Goal: Information Seeking & Learning: Learn about a topic

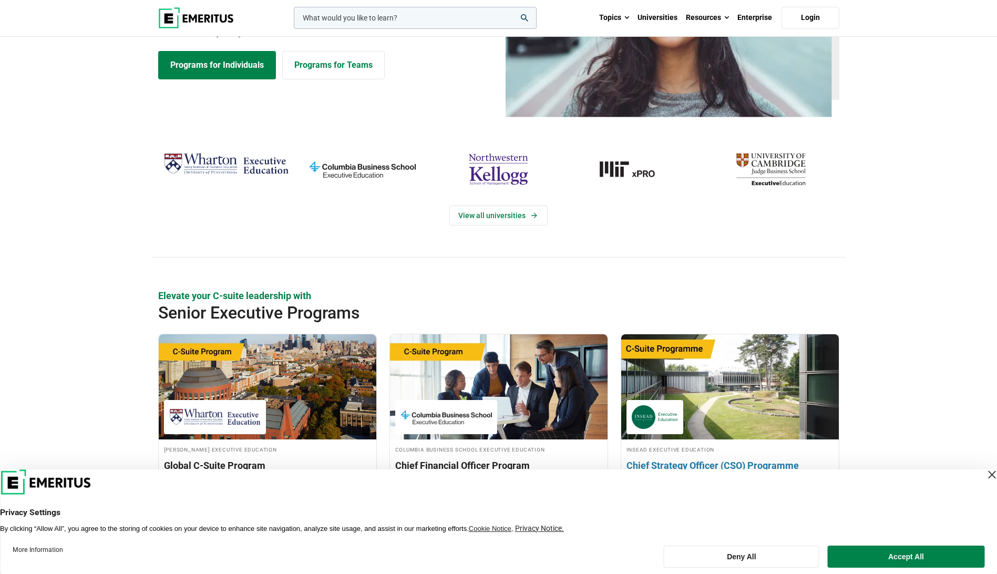
scroll to position [158, 0]
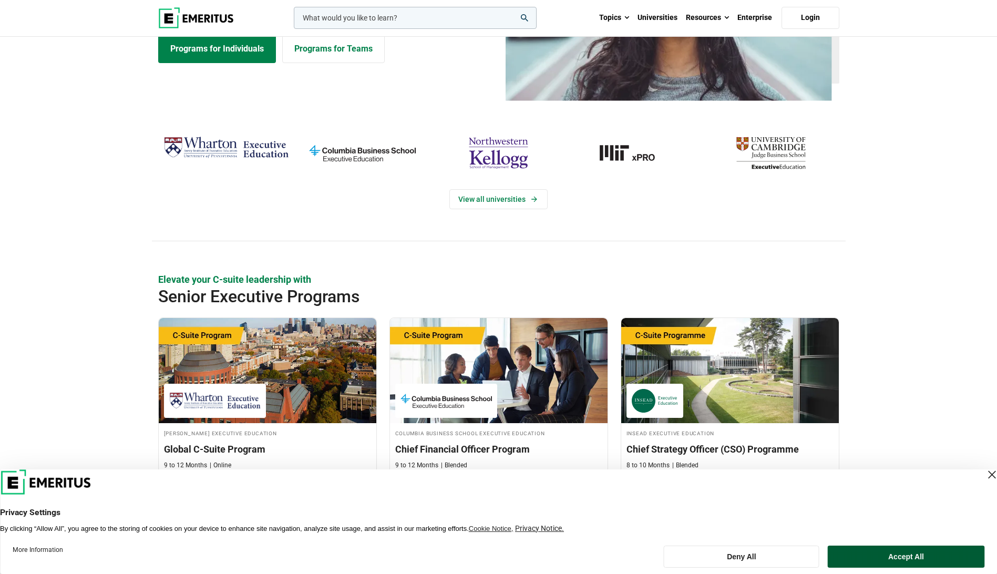
click at [890, 556] on button "Accept All" at bounding box center [906, 557] width 157 height 22
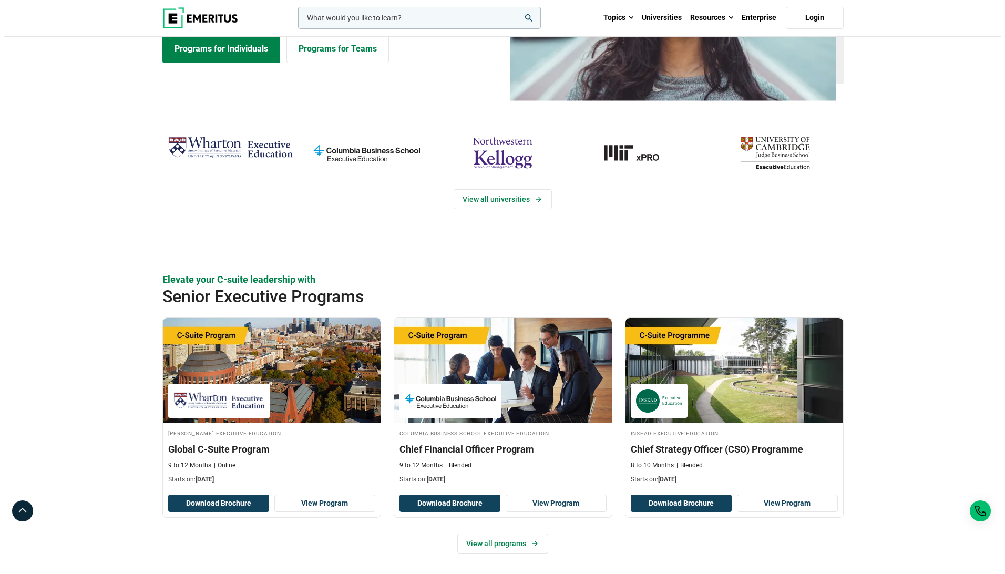
scroll to position [0, 0]
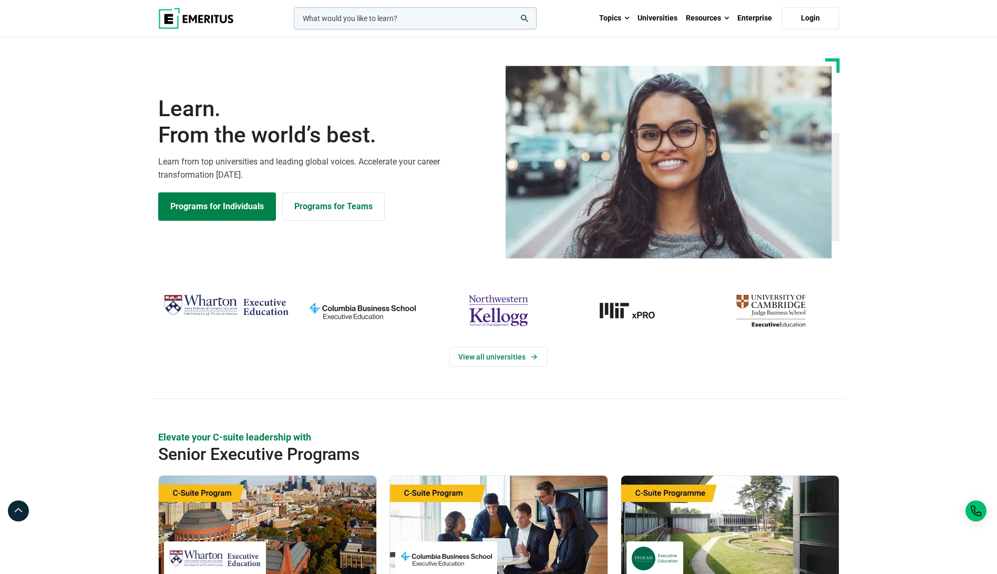
click at [466, 15] on input "woocommerce-product-search-field-0" at bounding box center [415, 18] width 243 height 22
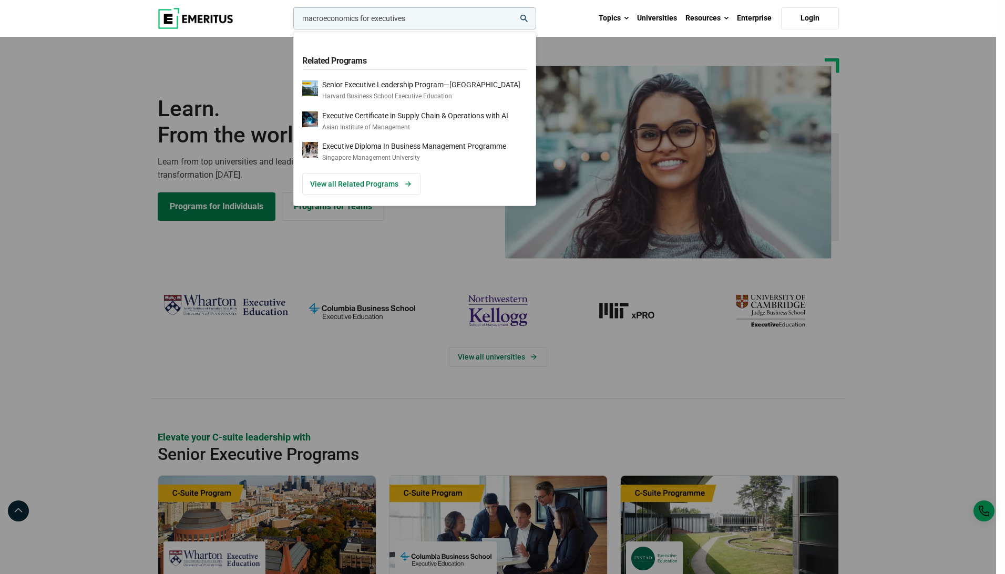
type input "macroeconomics for executives"
click at [291, 21] on button "search" at bounding box center [291, 21] width 0 height 0
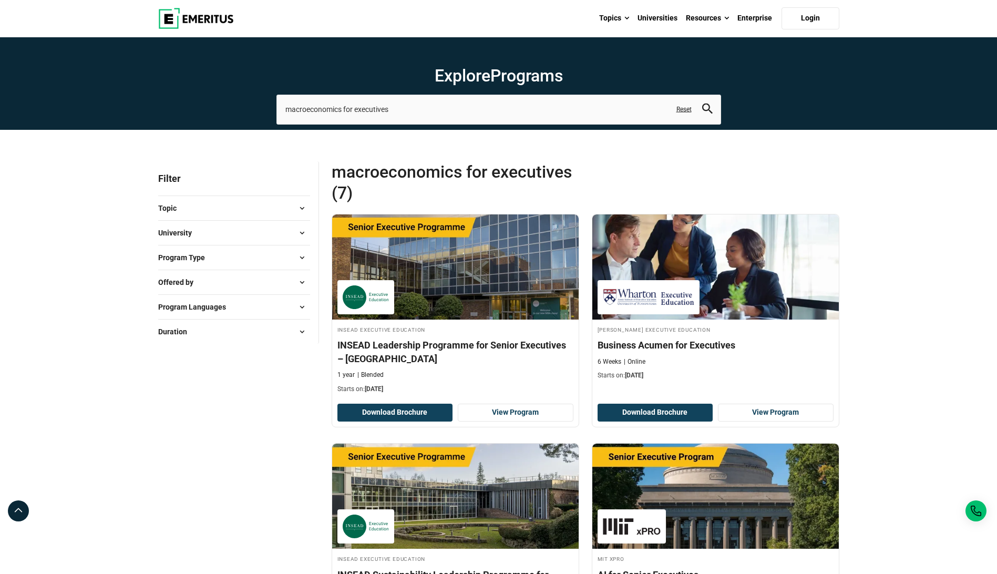
click at [301, 231] on span at bounding box center [302, 233] width 16 height 16
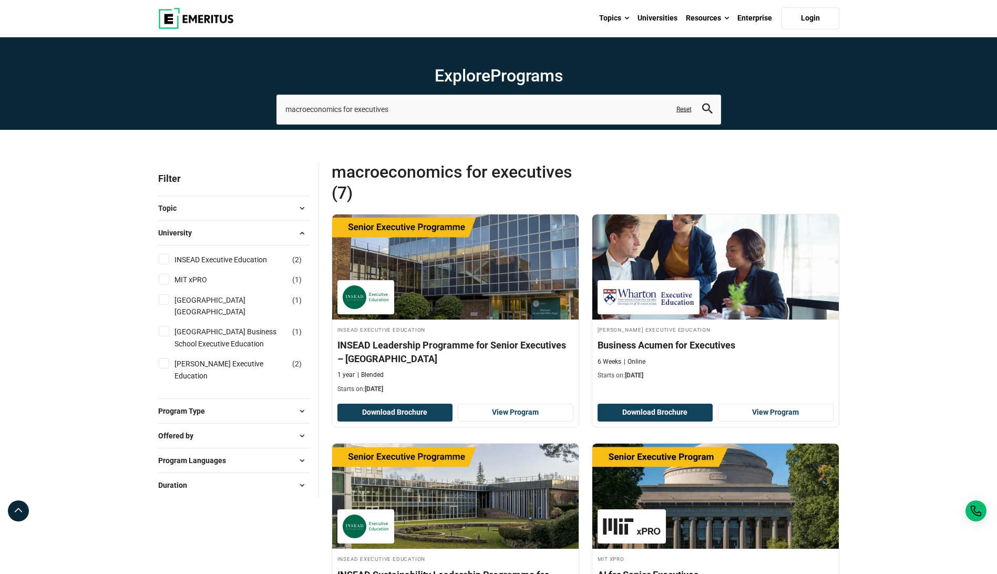
click at [301, 233] on span at bounding box center [302, 233] width 16 height 16
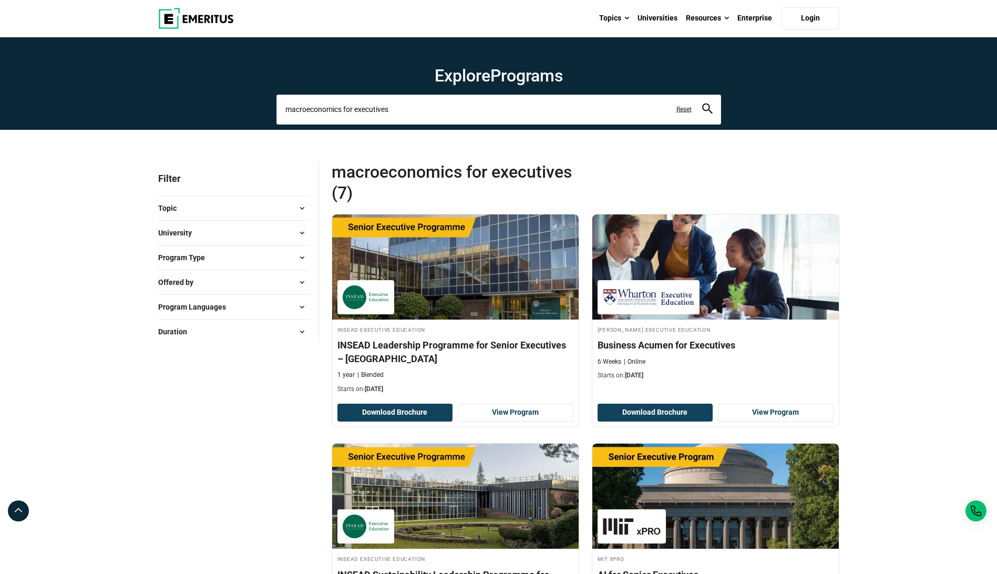
click at [447, 117] on input "macroeconomics for executives" at bounding box center [498, 109] width 445 height 29
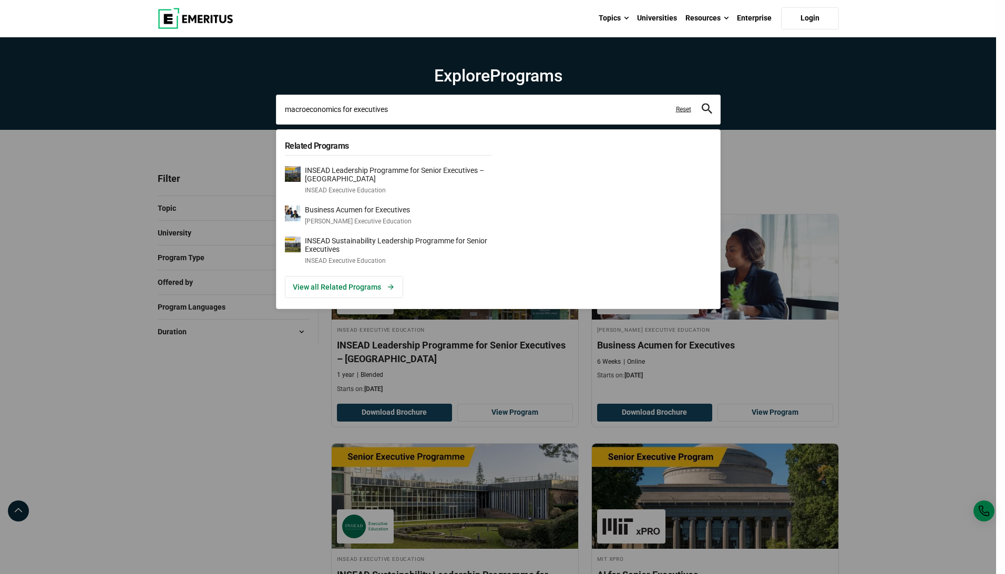
drag, startPoint x: 447, startPoint y: 109, endPoint x: 271, endPoint y: 108, distance: 175.6
click at [276, 108] on div "macroeconomics for executives Related Programs INSEAD Leadership Programme for …" at bounding box center [498, 109] width 445 height 29
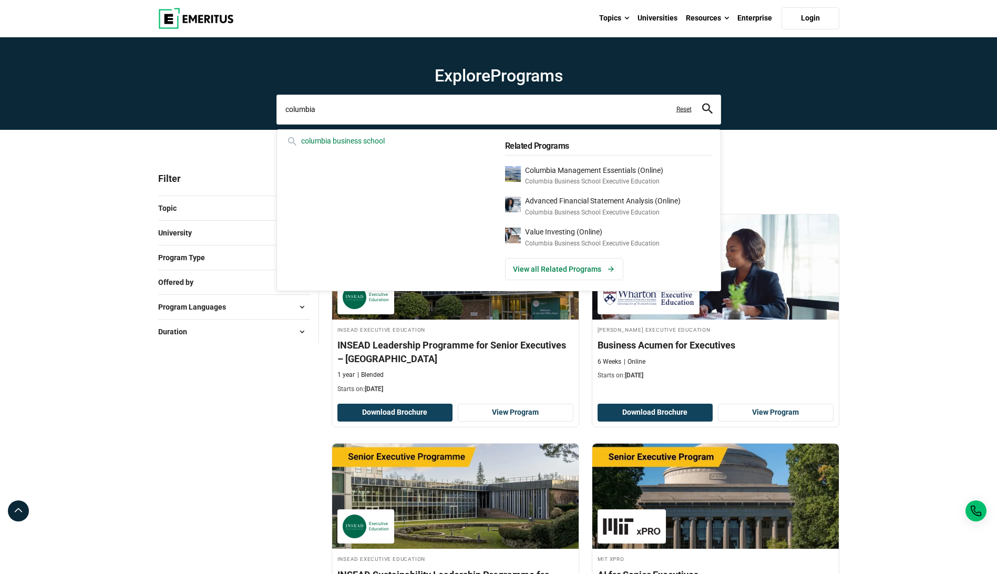
type input "columbia"
click at [324, 137] on div "columbia business school" at bounding box center [388, 141] width 207 height 12
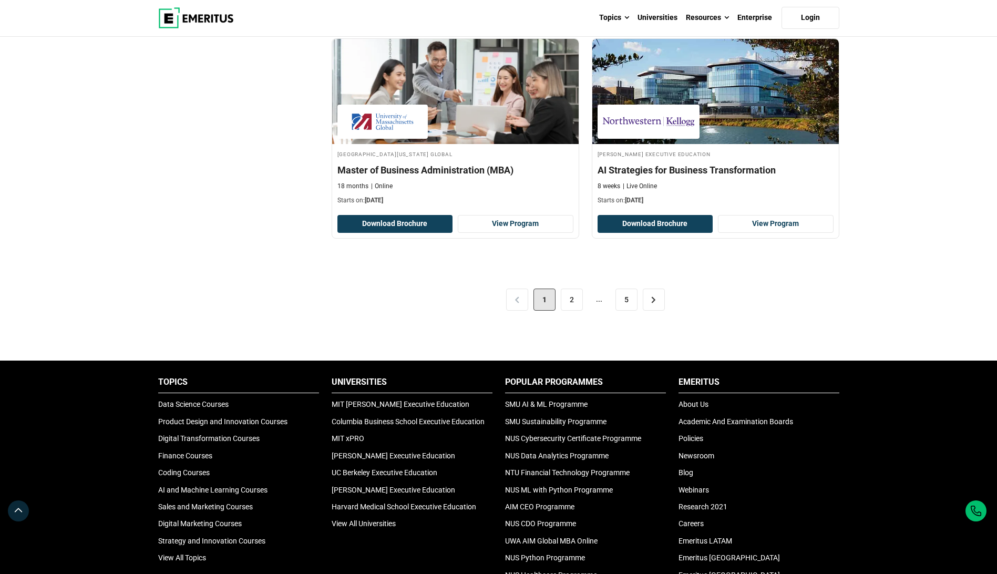
scroll to position [2155, 0]
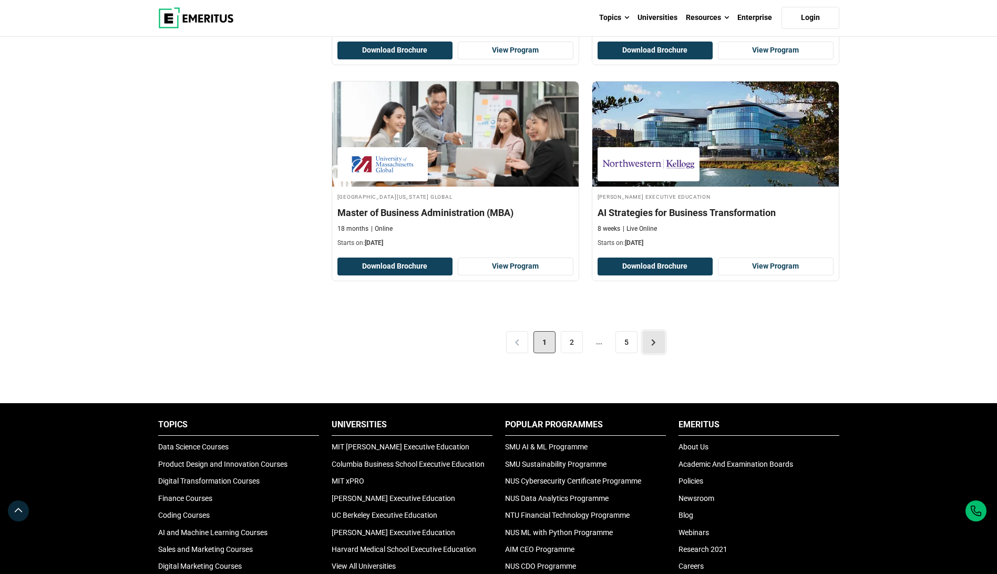
click at [655, 342] on link ">" at bounding box center [654, 342] width 22 height 22
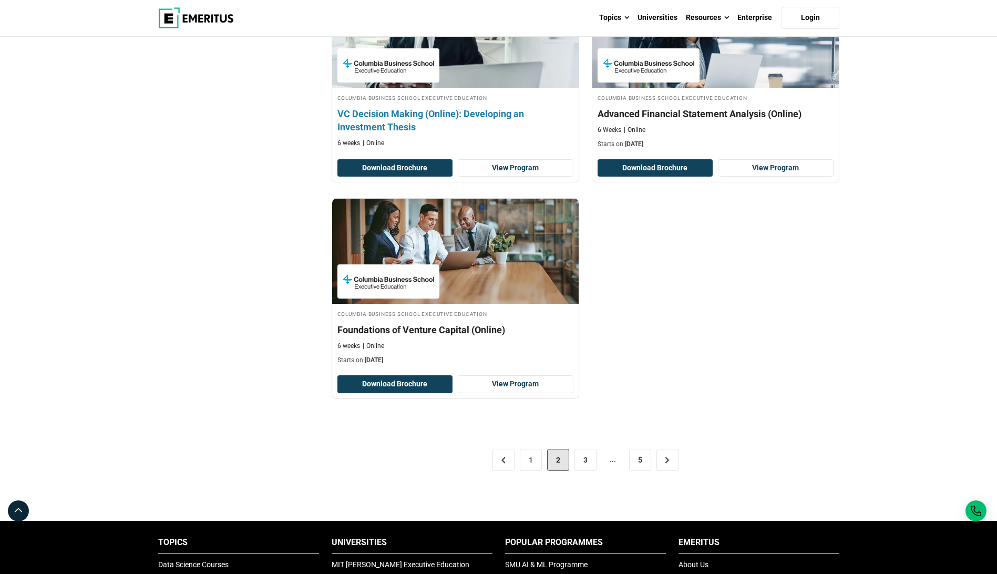
scroll to position [1997, 0]
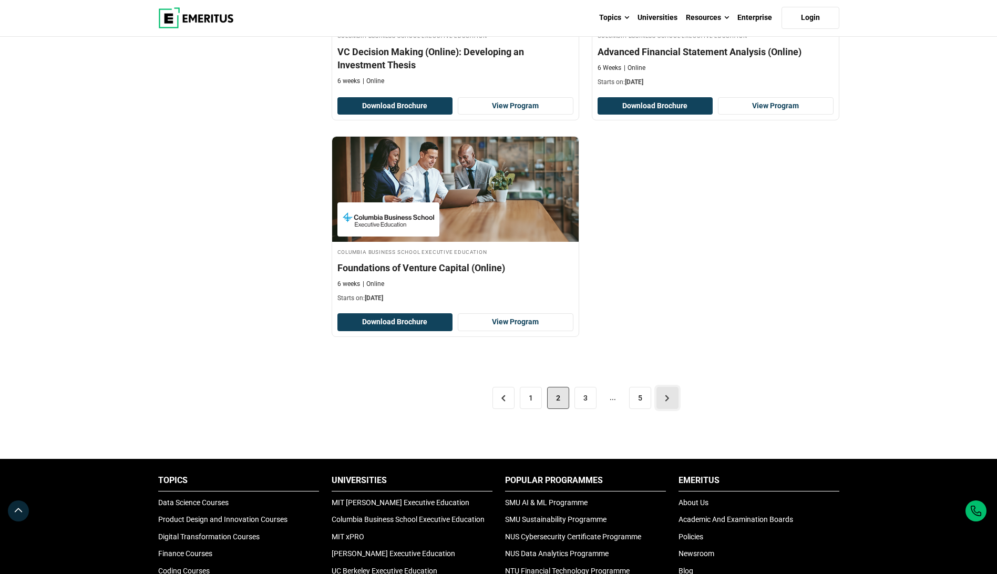
click at [664, 399] on link ">" at bounding box center [667, 398] width 22 height 22
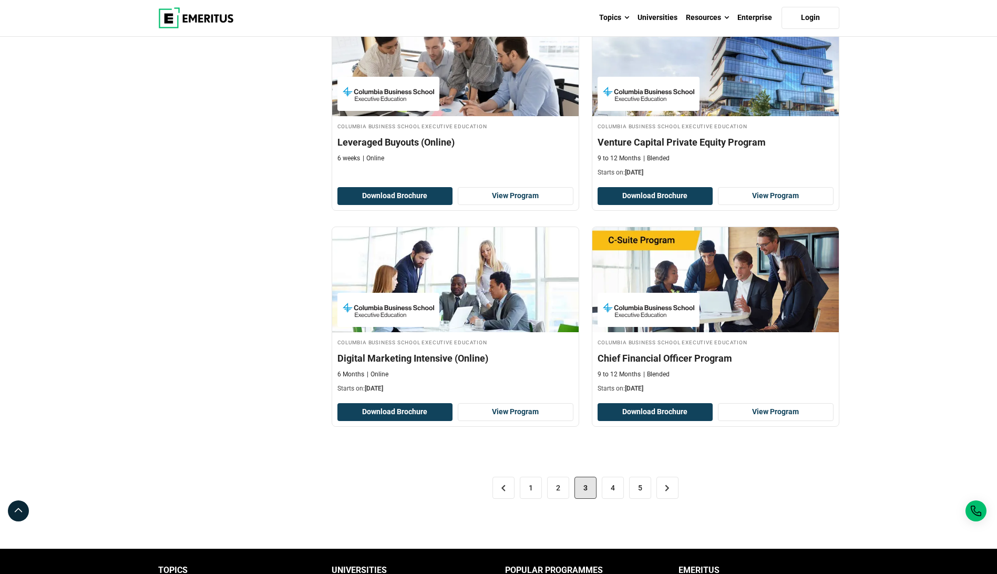
scroll to position [1945, 0]
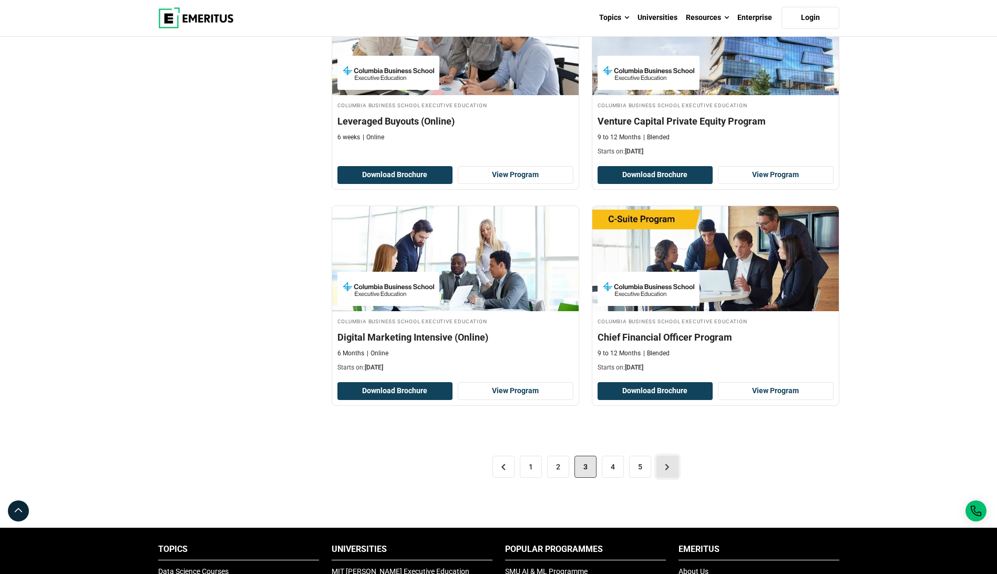
click at [670, 471] on link ">" at bounding box center [667, 467] width 22 height 22
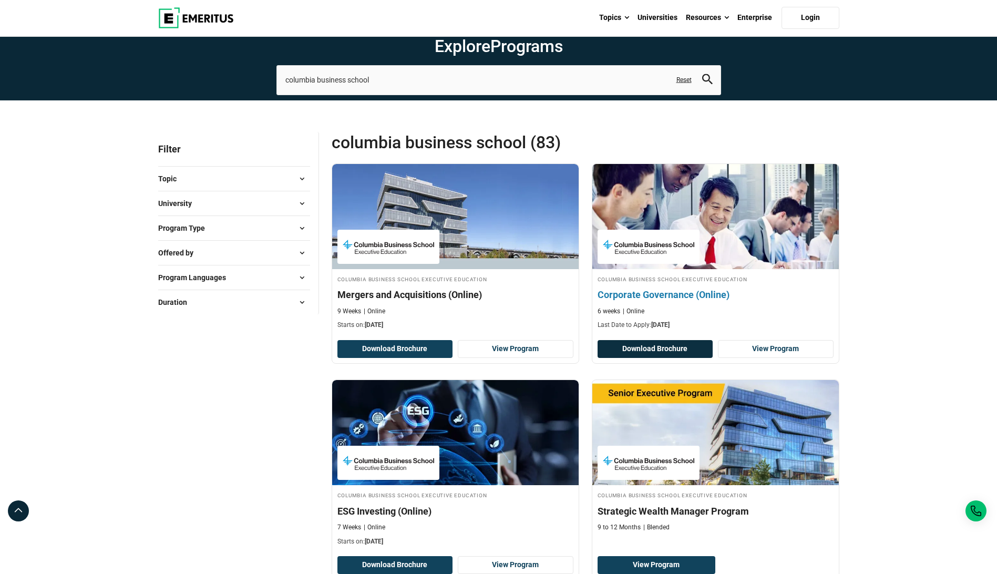
scroll to position [53, 0]
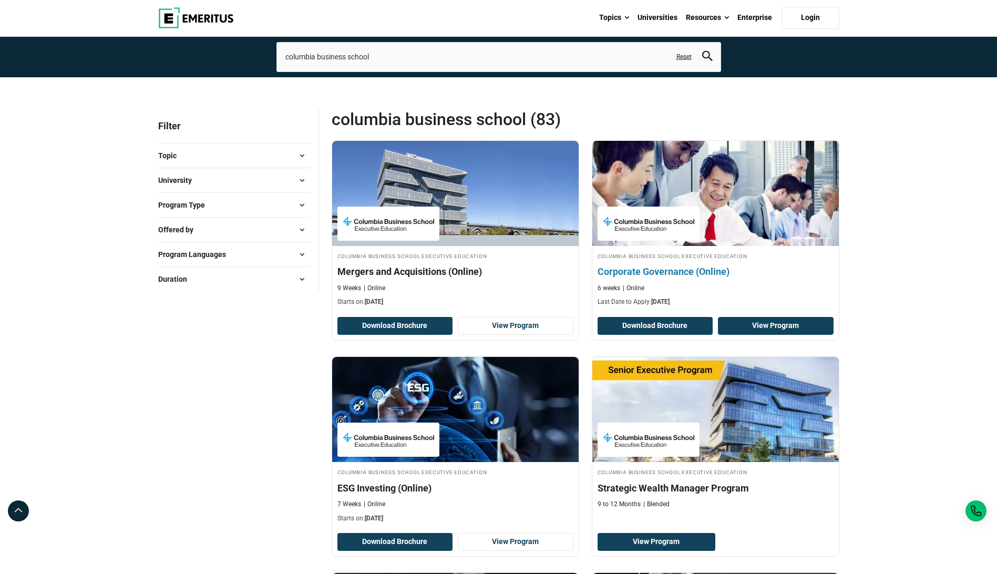
click at [766, 322] on link "View Program" at bounding box center [776, 326] width 116 height 18
